Goal: Task Accomplishment & Management: Manage account settings

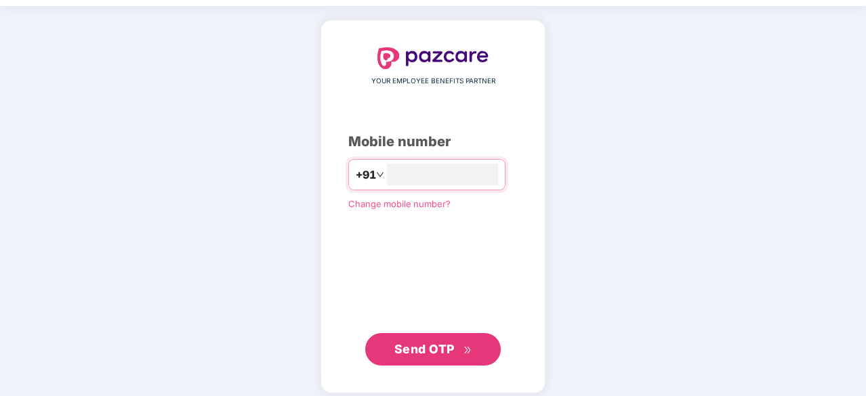
scroll to position [51, 0]
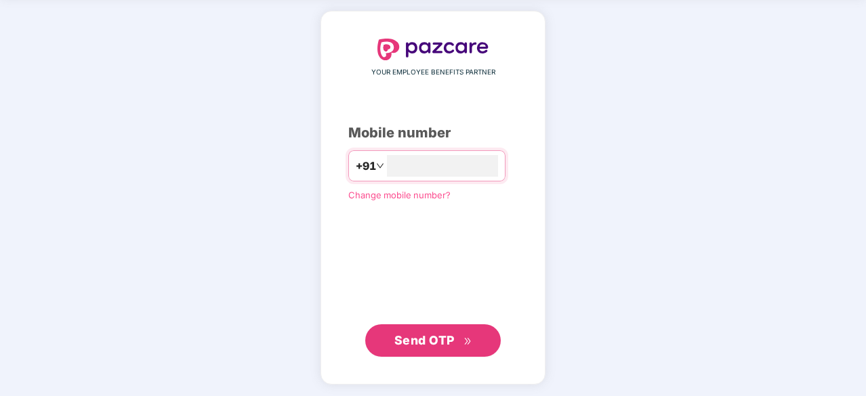
type input "**********"
click at [434, 341] on span "Send OTP" at bounding box center [424, 341] width 60 height 14
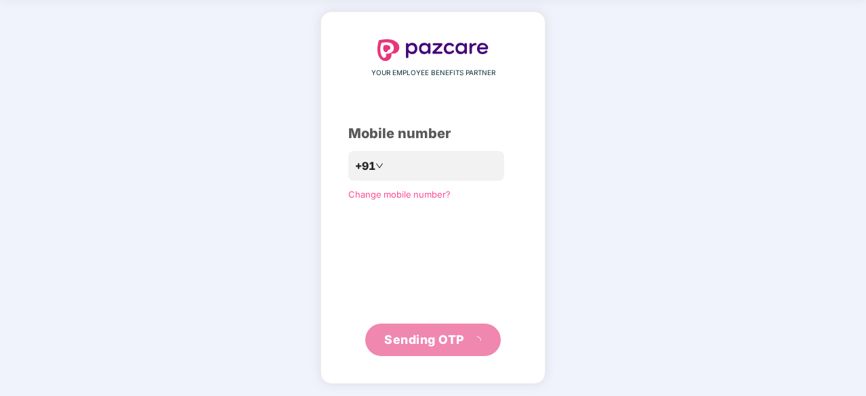
scroll to position [45, 0]
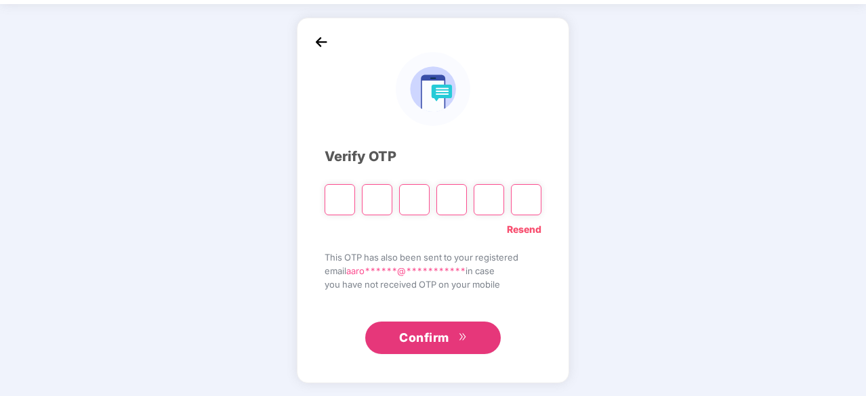
type input "*"
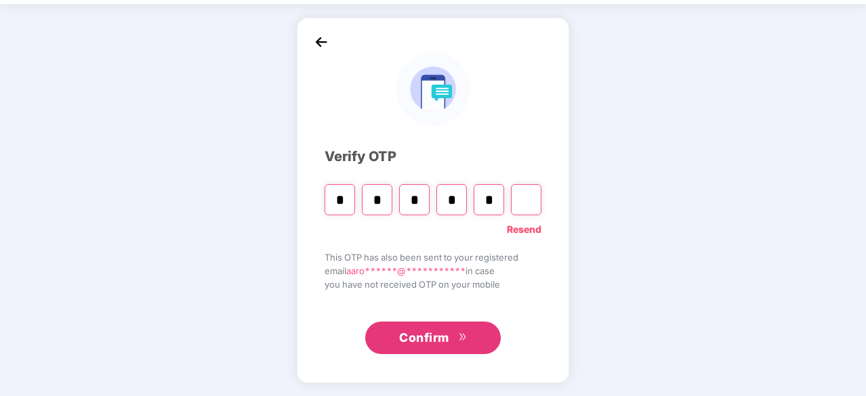
type input "*"
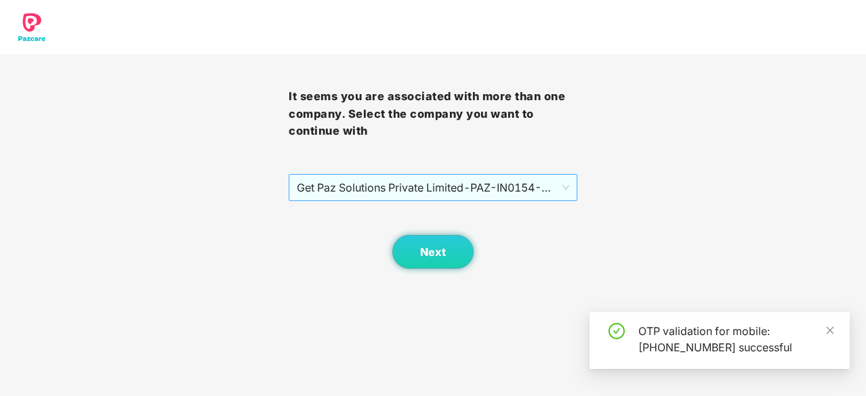
click at [471, 194] on span "Get Paz Solutions Private Limited - PAZ-IN0154 - EMPLOYEE" at bounding box center [433, 188] width 272 height 26
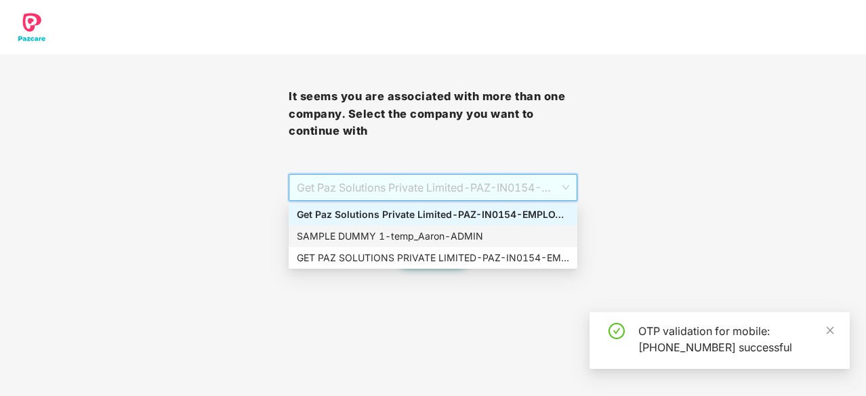
click at [413, 238] on div "SAMPLE DUMMY 1 - [PERSON_NAME]" at bounding box center [433, 236] width 272 height 15
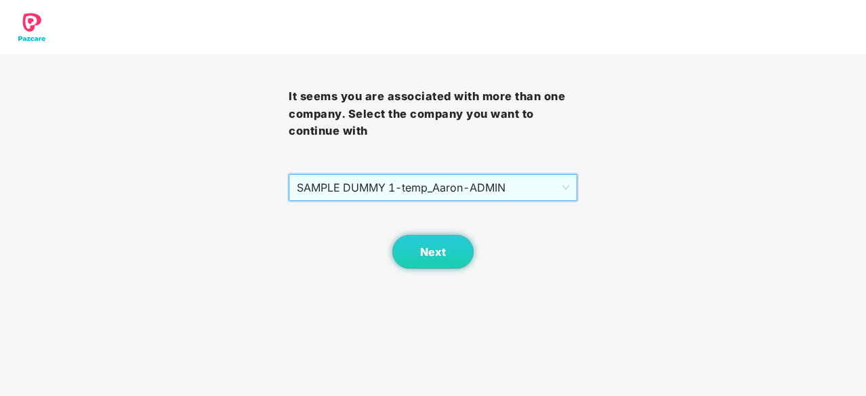
click at [459, 276] on body "It seems you are associated with more than one company. Select the company you …" at bounding box center [433, 198] width 866 height 396
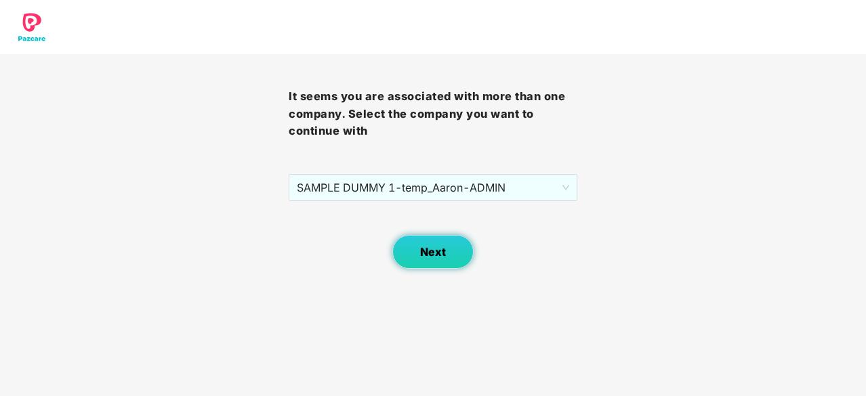
click at [425, 251] on span "Next" at bounding box center [433, 252] width 26 height 13
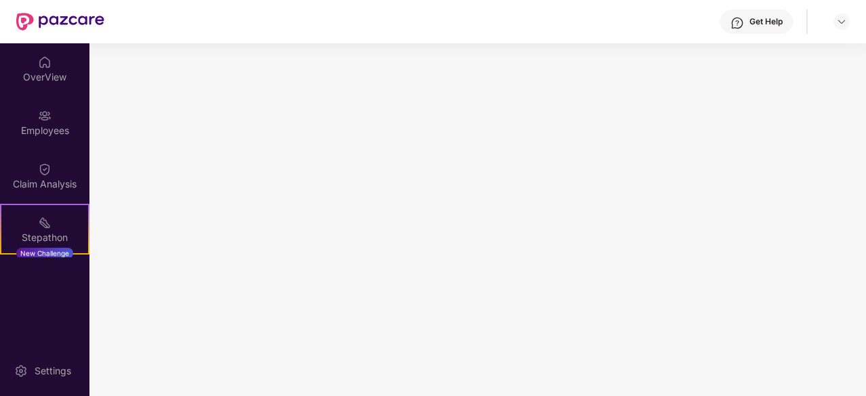
click at [425, 251] on main at bounding box center [477, 219] width 776 height 353
